Goal: Information Seeking & Learning: Learn about a topic

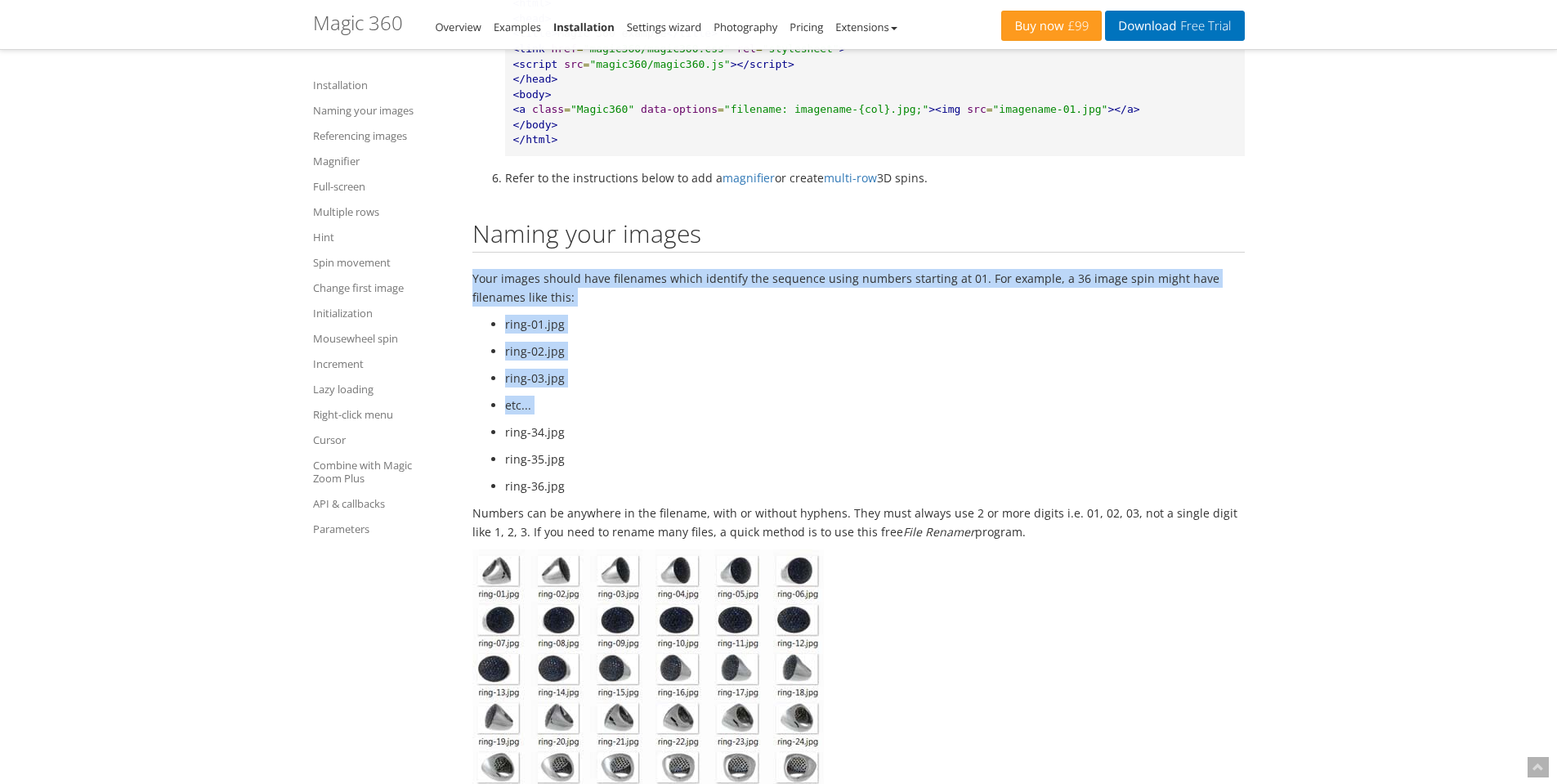
scroll to position [1312, 0]
drag, startPoint x: 474, startPoint y: 281, endPoint x: 739, endPoint y: 494, distance: 340.0
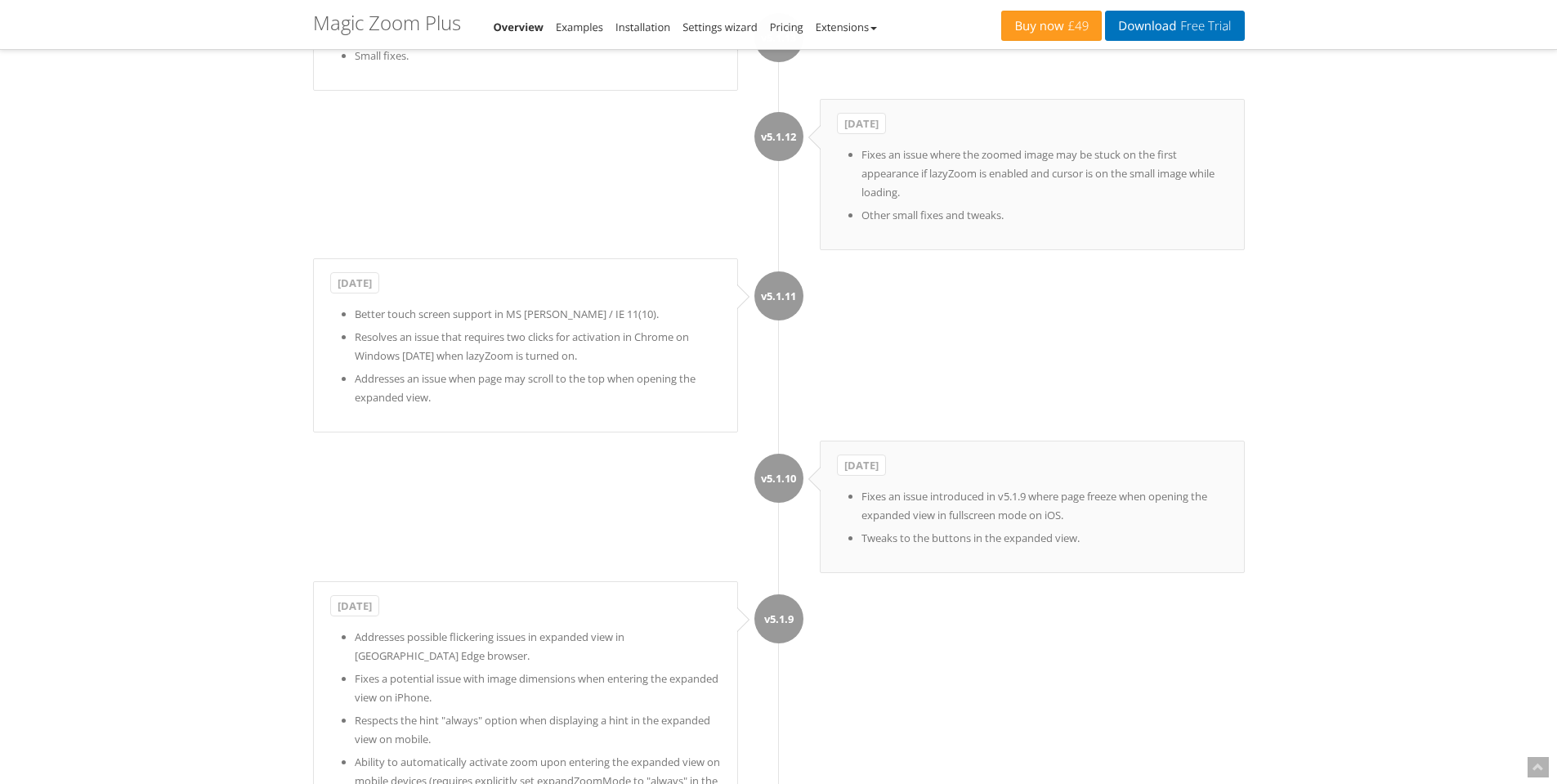
scroll to position [9198, 0]
